Goal: Task Accomplishment & Management: Manage account settings

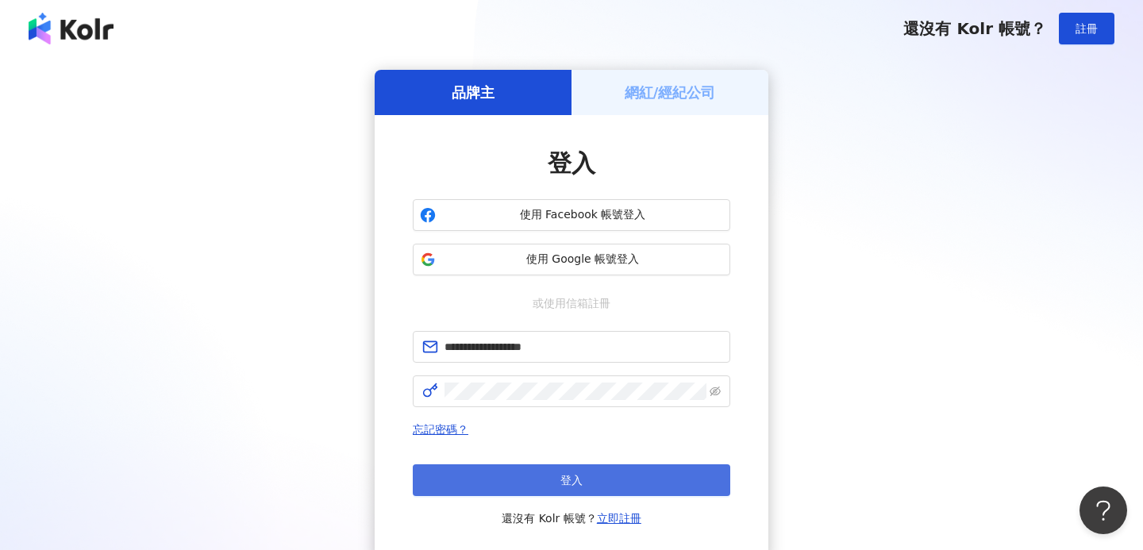
click at [563, 488] on button "登入" at bounding box center [572, 480] width 318 height 32
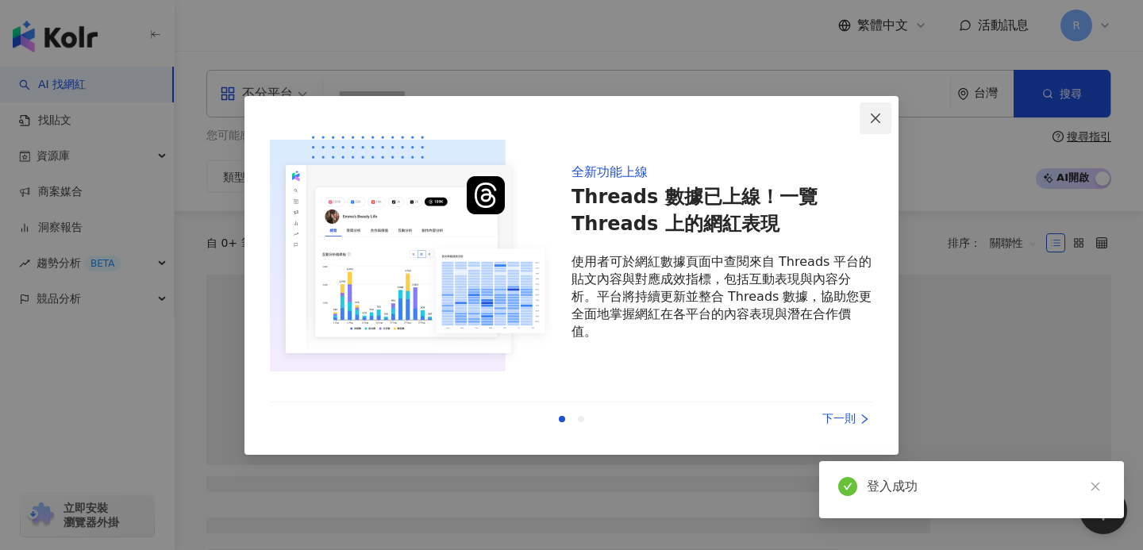
click at [882, 122] on icon "close" at bounding box center [875, 118] width 13 height 13
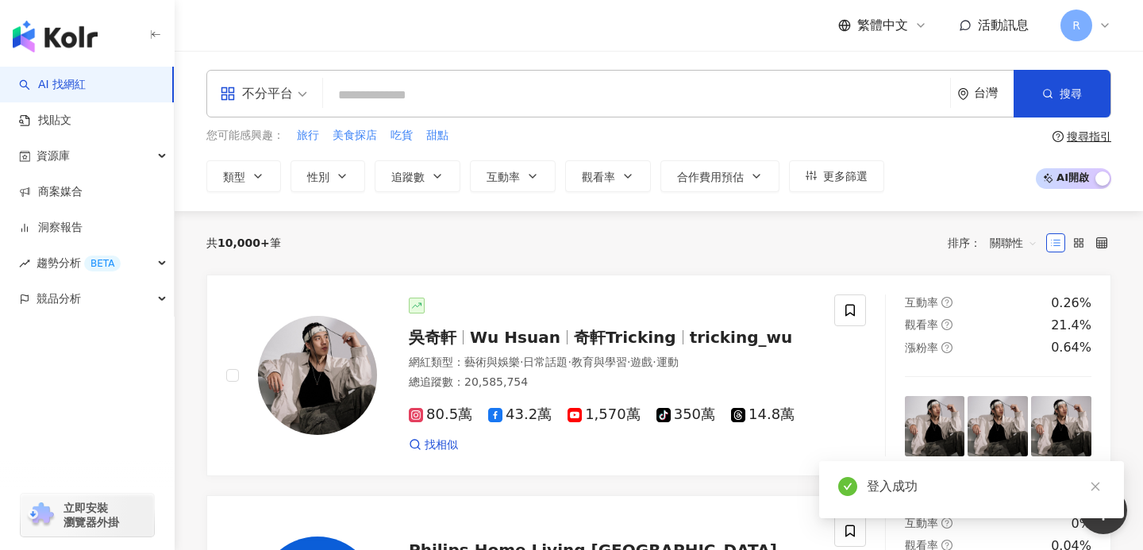
click at [882, 122] on div "不分平台 台灣 搜尋 您可能感興趣： 旅行 美食探店 吃貨 甜點 類型 性別 追蹤數 互動率 觀看率 合作費用預估 更多篩選 搜尋指引 AI 開啟 AI 關閉" at bounding box center [659, 131] width 968 height 122
click at [1115, 19] on div "繁體中文 活動訊息 R" at bounding box center [659, 25] width 968 height 51
click at [1102, 19] on icon at bounding box center [1105, 25] width 13 height 13
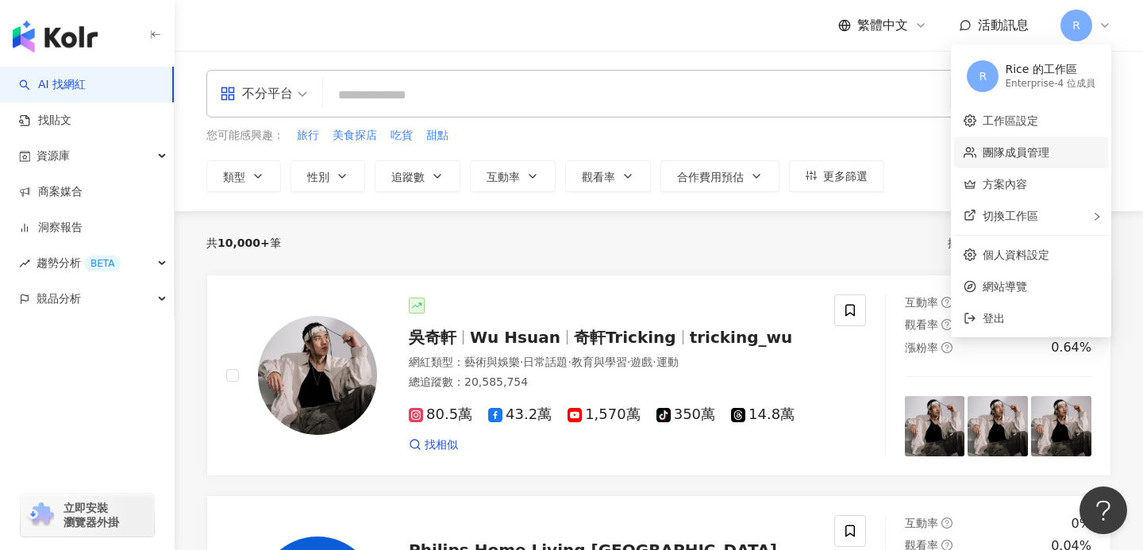
click at [1049, 156] on link "團隊成員管理" at bounding box center [1016, 152] width 67 height 13
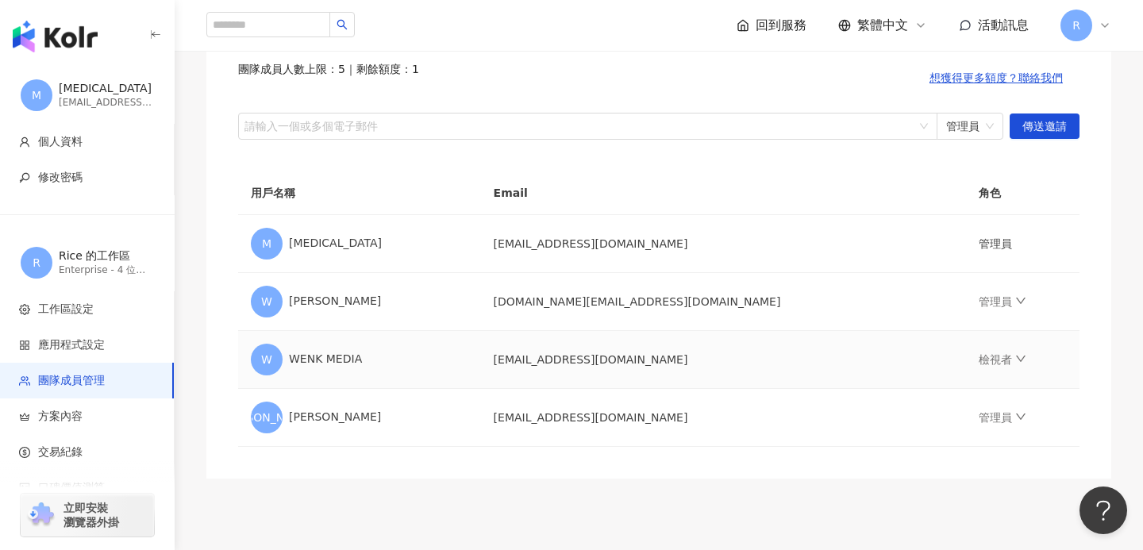
scroll to position [79, 0]
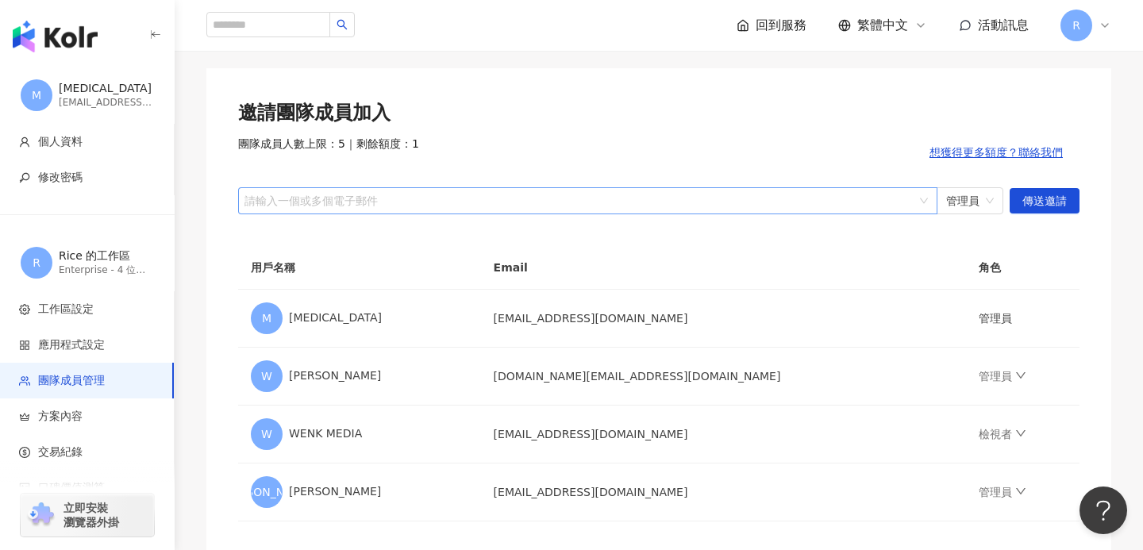
click at [398, 188] on div "請輸入一個或多個電子郵件" at bounding box center [587, 200] width 699 height 27
paste input "**********"
click at [995, 190] on div "管理員" at bounding box center [970, 200] width 67 height 27
type input "**********"
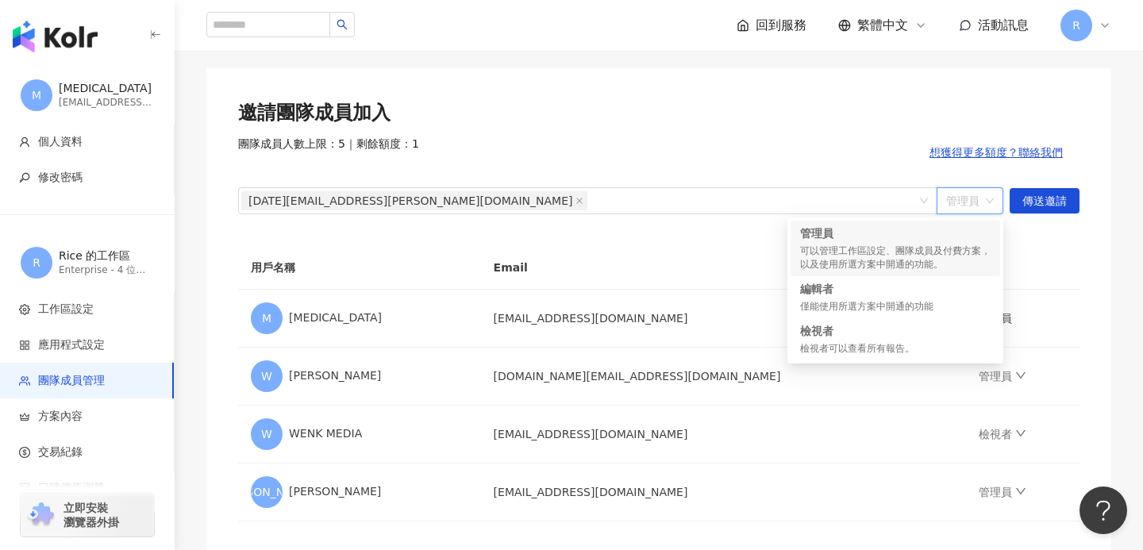
click at [954, 273] on div "管理員 可以管理工作區設定、團隊成員及付費方案，以及使用所選方案中開通的功能。" at bounding box center [896, 249] width 210 height 56
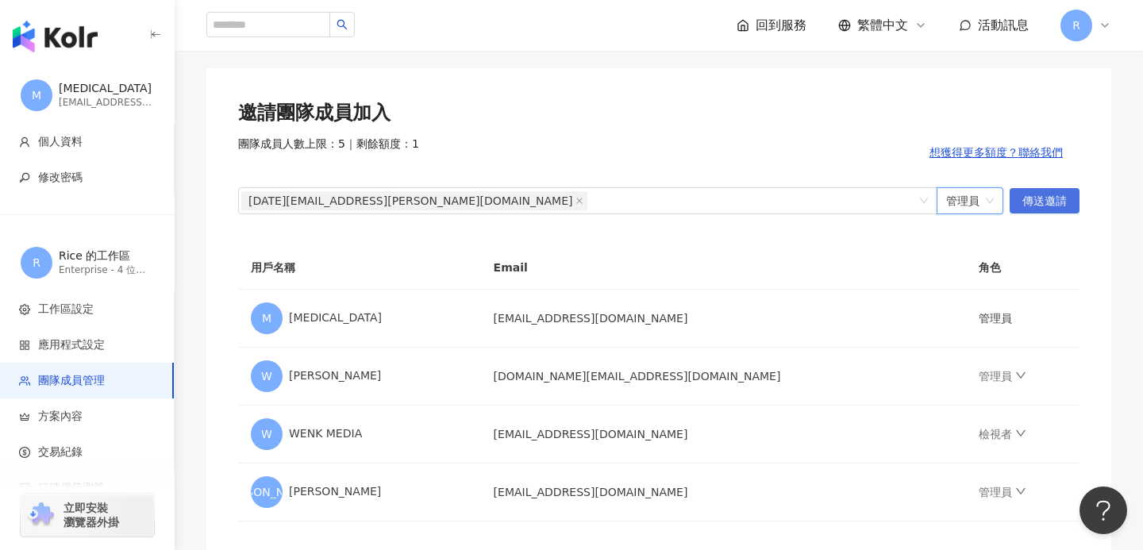
click at [1047, 190] on span "傳送邀請" at bounding box center [1044, 201] width 44 height 25
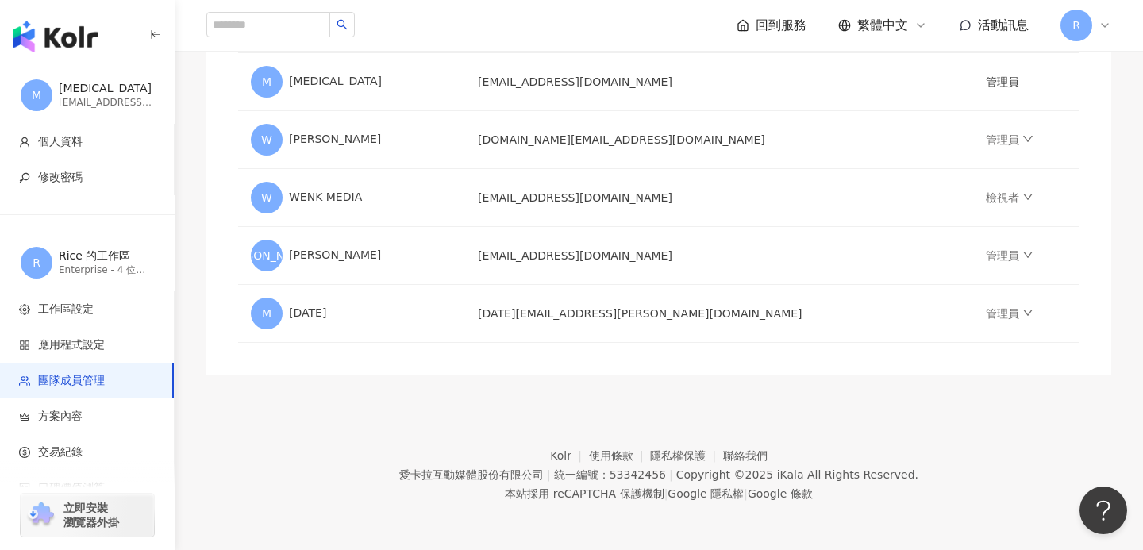
scroll to position [0, 0]
